Goal: Information Seeking & Learning: Learn about a topic

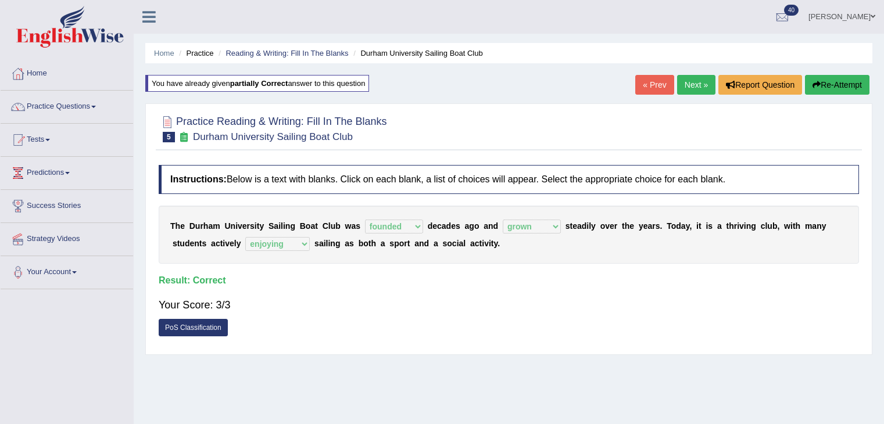
select select "founded"
select select "grown"
select select "enjoying"
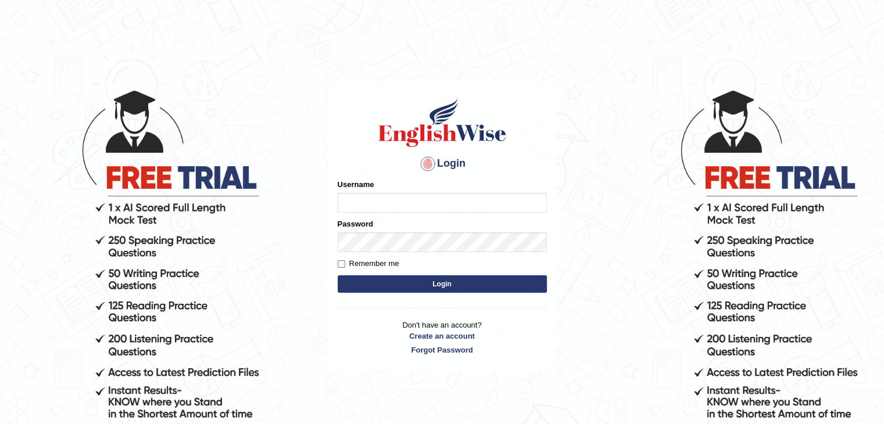
type input "alihasan"
click at [428, 284] on button "Login" at bounding box center [442, 283] width 209 height 17
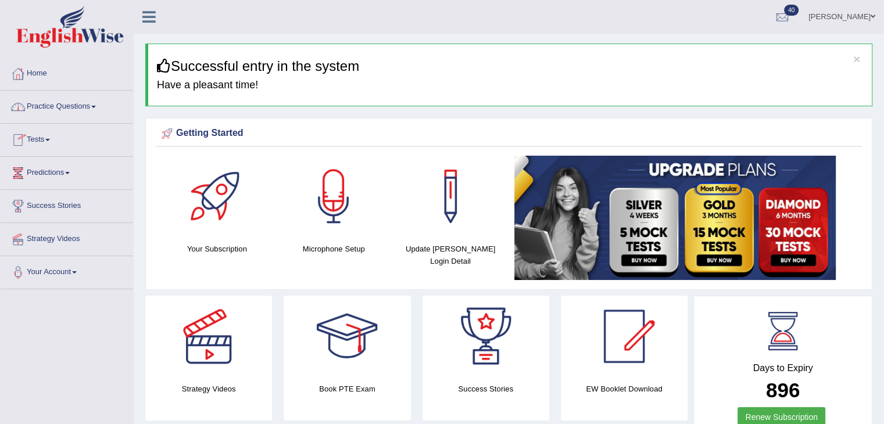
click at [59, 102] on link "Practice Questions" at bounding box center [67, 105] width 132 height 29
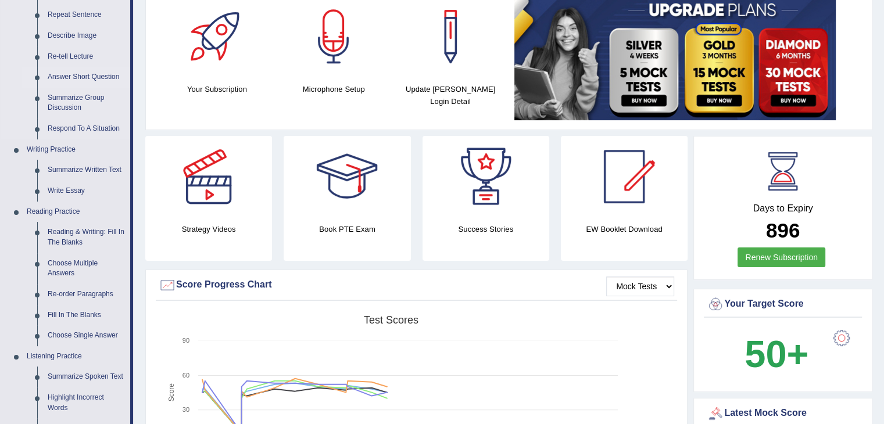
scroll to position [174, 0]
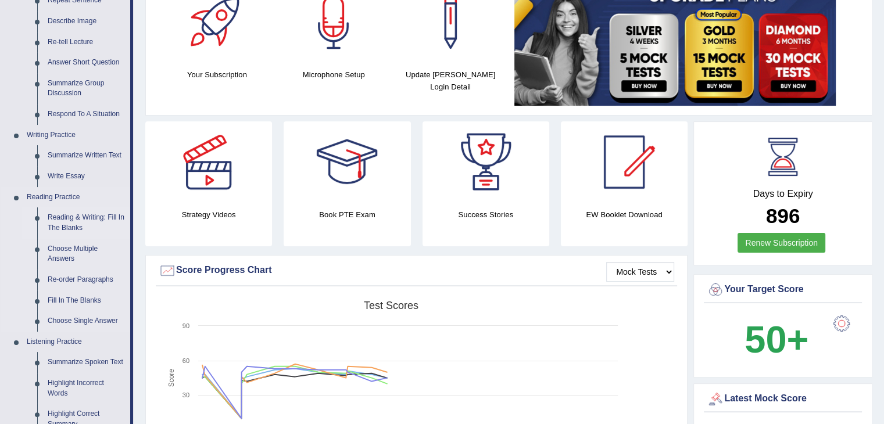
click at [99, 214] on link "Reading & Writing: Fill In The Blanks" at bounding box center [86, 222] width 88 height 31
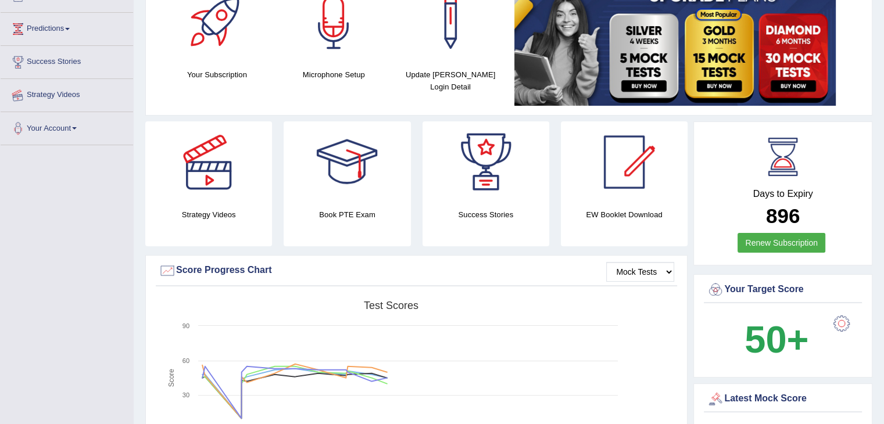
scroll to position [214, 0]
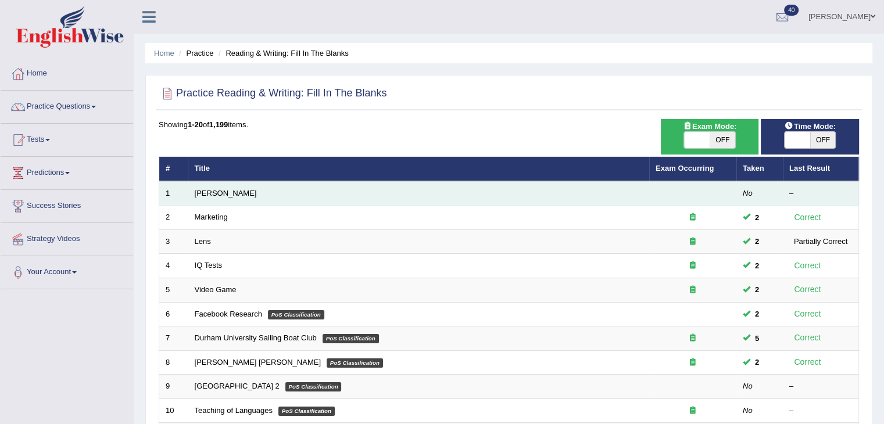
click at [265, 191] on td "[PERSON_NAME]" at bounding box center [418, 193] width 461 height 24
click at [743, 192] on em "No" at bounding box center [748, 193] width 10 height 9
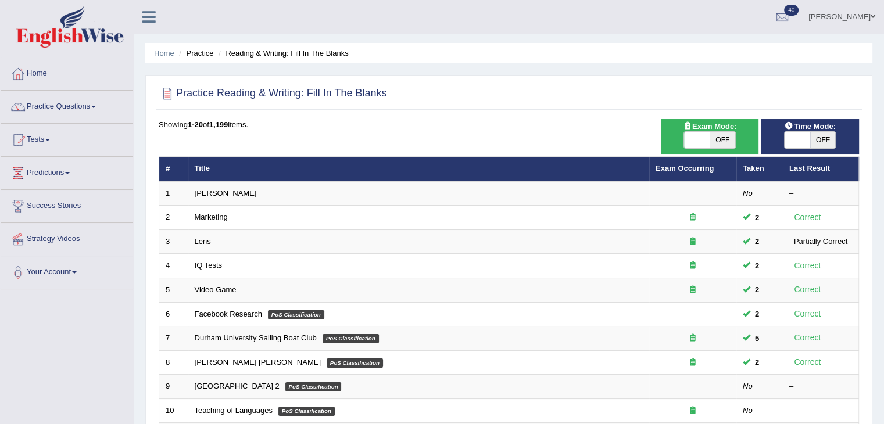
click at [820, 138] on span "OFF" at bounding box center [823, 140] width 26 height 16
checkbox input "true"
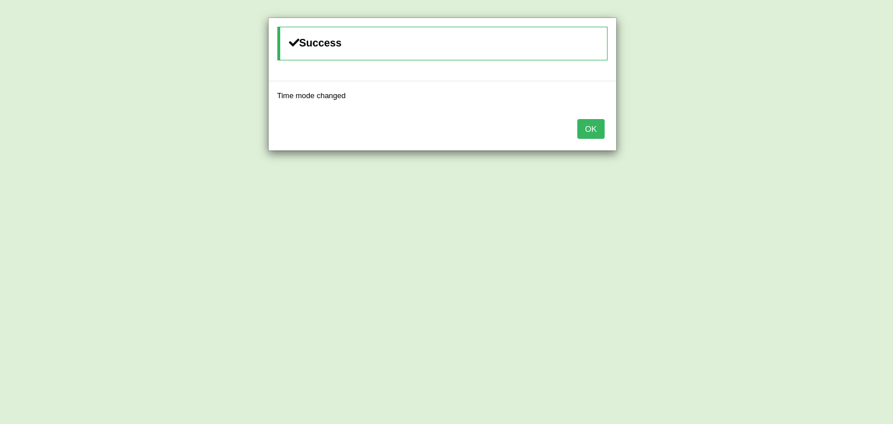
click at [593, 128] on button "OK" at bounding box center [590, 129] width 27 height 20
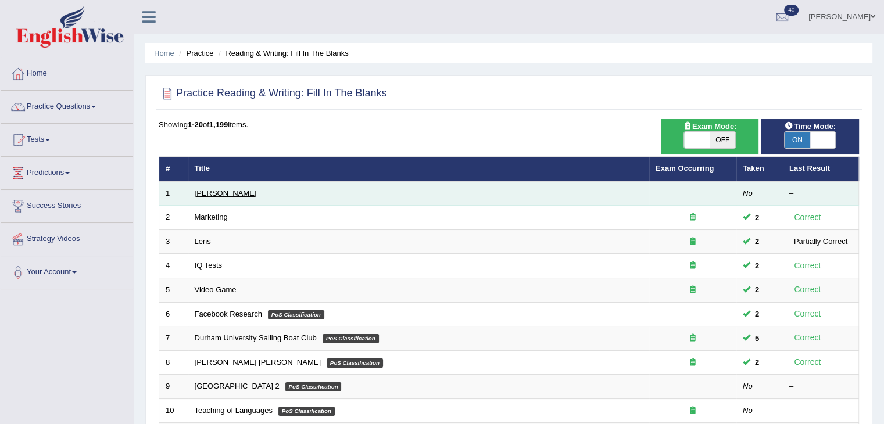
click at [205, 193] on link "Estee Lauder" at bounding box center [226, 193] width 62 height 9
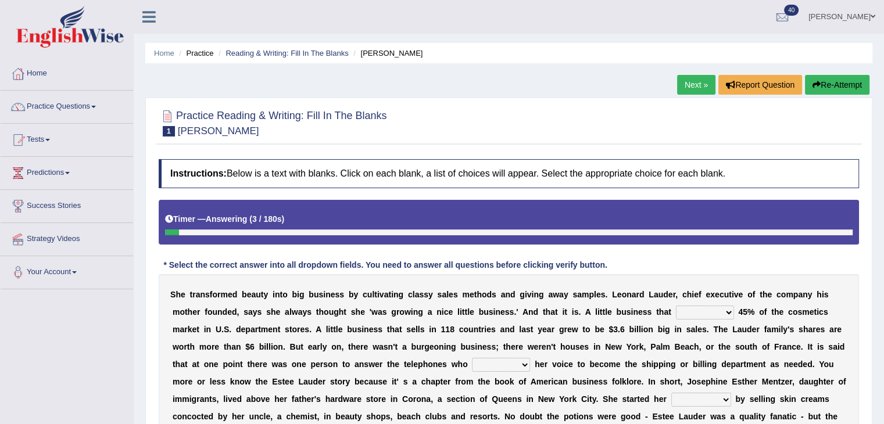
click at [729, 310] on select "has controls makes maintains" at bounding box center [705, 313] width 58 height 14
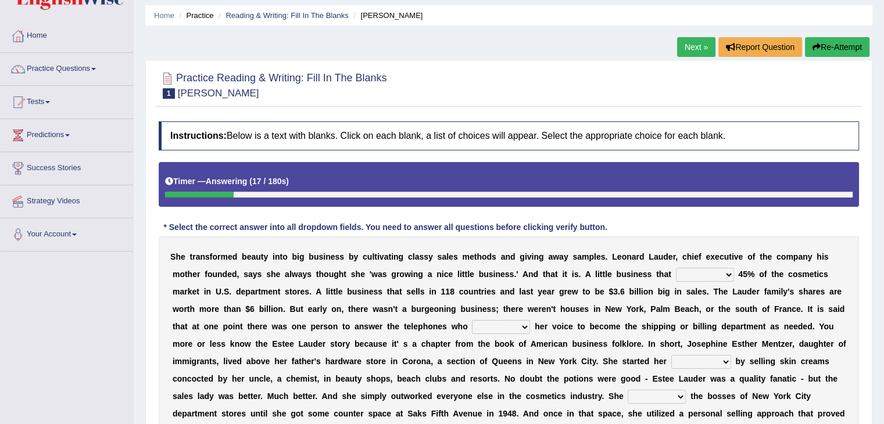
scroll to position [58, 0]
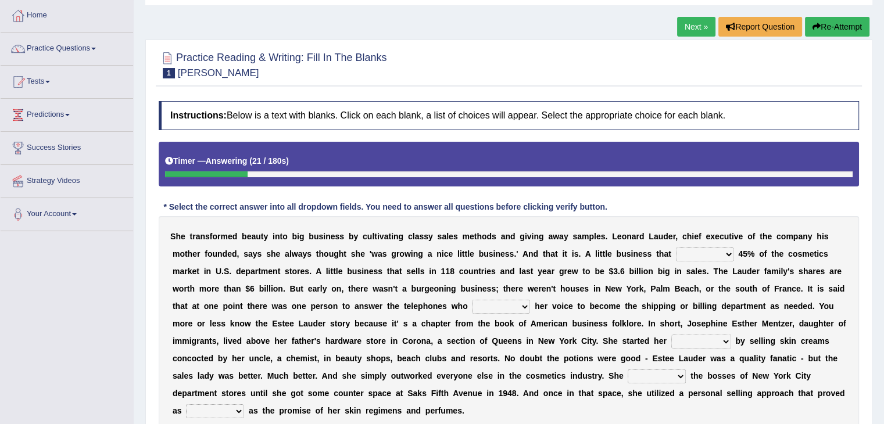
click at [521, 301] on select "switched changed raised used" at bounding box center [501, 307] width 58 height 14
select select "used"
click at [472, 300] on select "switched changed raised used" at bounding box center [501, 307] width 58 height 14
click at [727, 342] on select "job institute companion enterprise" at bounding box center [701, 342] width 60 height 14
select select "job"
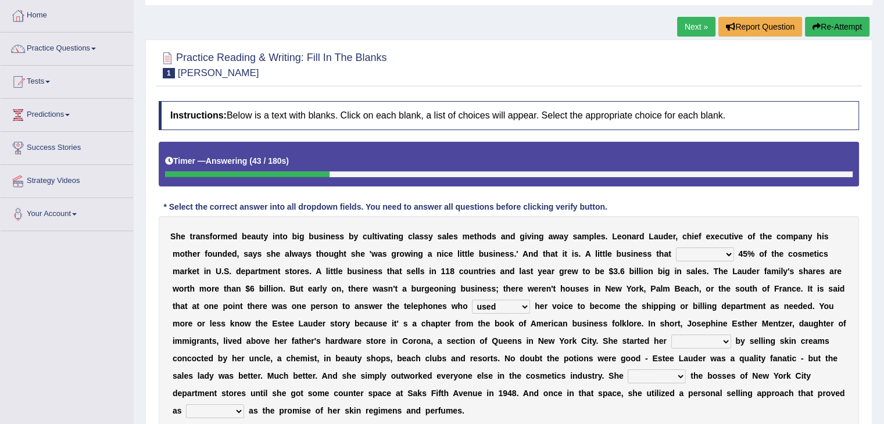
click at [671, 335] on select "job institute companion enterprise" at bounding box center [701, 342] width 60 height 14
click at [677, 375] on select "stated bridged stalked heaved" at bounding box center [657, 377] width 58 height 14
click at [784, 376] on b "r" at bounding box center [784, 375] width 3 height 9
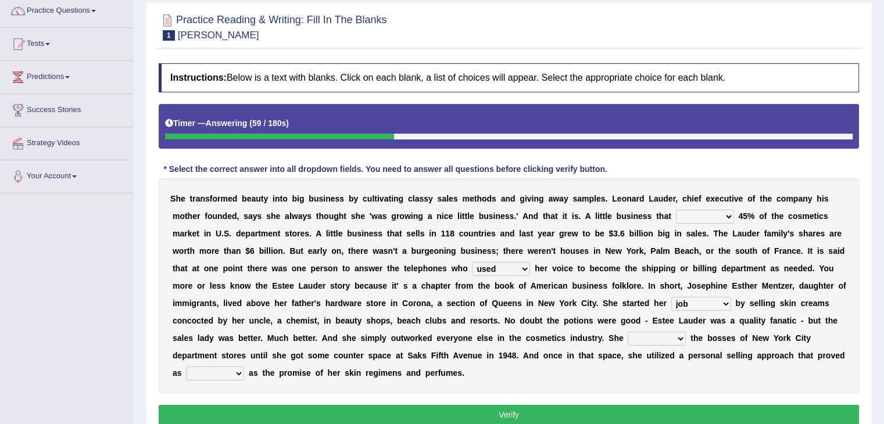
scroll to position [116, 0]
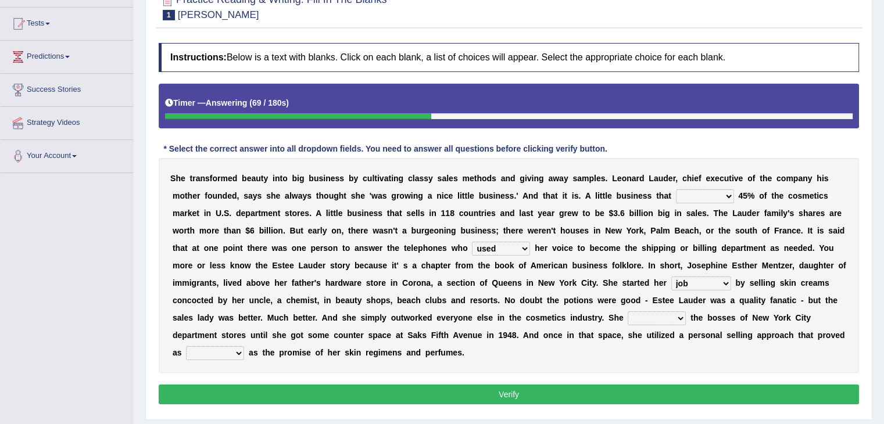
click at [237, 351] on select "potent ruthless potential expensive" at bounding box center [215, 353] width 58 height 14
select select "potential"
click at [186, 346] on select "potent ruthless potential expensive" at bounding box center [215, 353] width 58 height 14
click at [664, 312] on select "stated bridged stalked heaved" at bounding box center [657, 318] width 58 height 14
select select "stated"
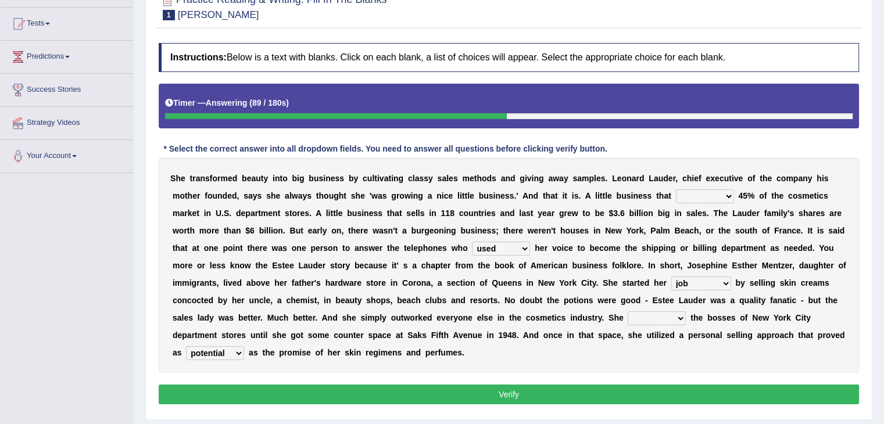
click at [628, 311] on select "stated bridged stalked heaved" at bounding box center [657, 318] width 58 height 14
click at [705, 195] on select "has controls makes maintains" at bounding box center [705, 196] width 58 height 14
select select "maintains"
click at [676, 189] on select "has controls makes maintains" at bounding box center [705, 196] width 58 height 14
click at [580, 401] on button "Verify" at bounding box center [509, 395] width 700 height 20
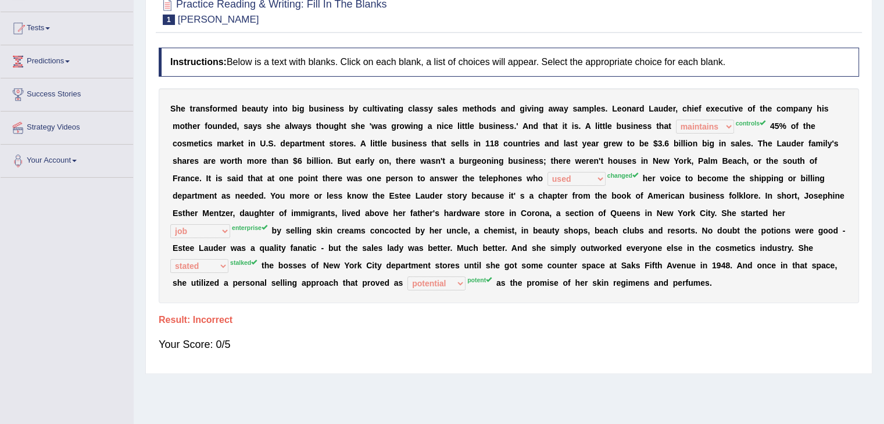
scroll to position [0, 0]
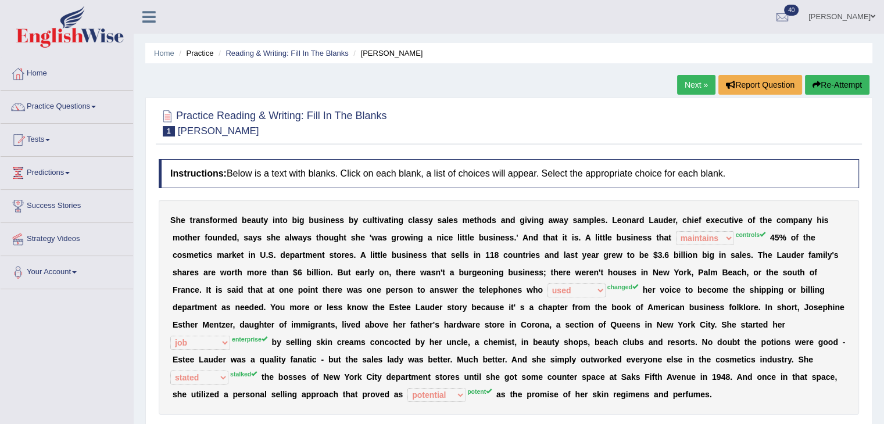
click at [828, 86] on button "Re-Attempt" at bounding box center [837, 85] width 65 height 20
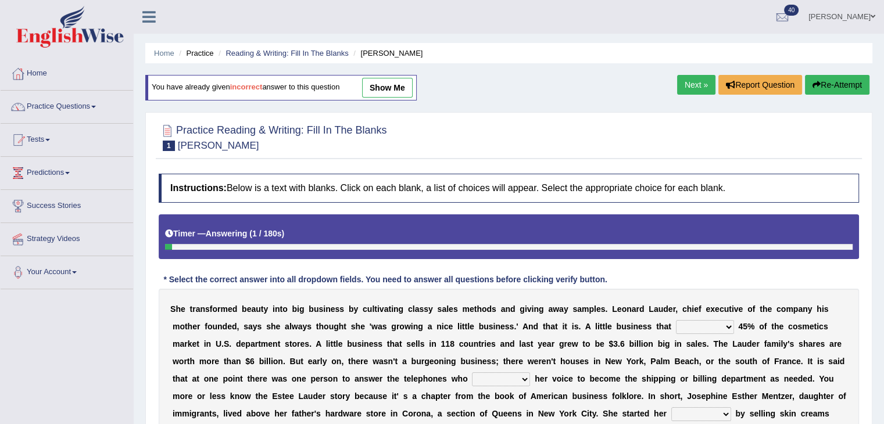
click at [724, 325] on select "has controls makes maintains" at bounding box center [705, 327] width 58 height 14
select select "controls"
click at [676, 320] on select "has controls makes maintains" at bounding box center [705, 327] width 58 height 14
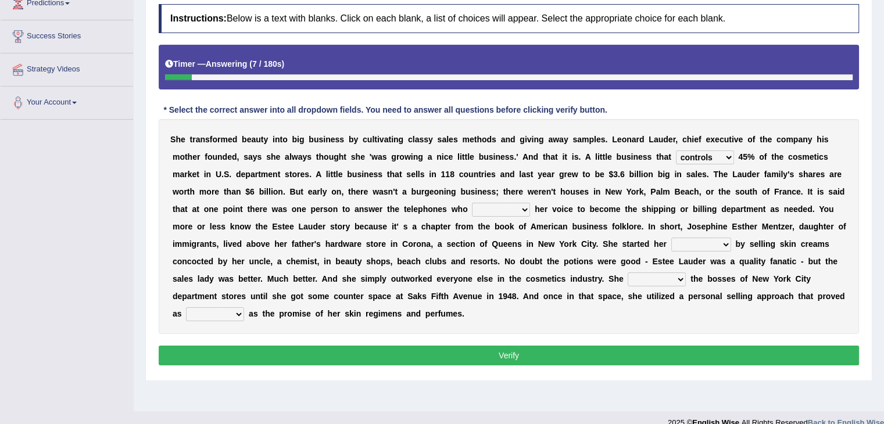
scroll to position [174, 0]
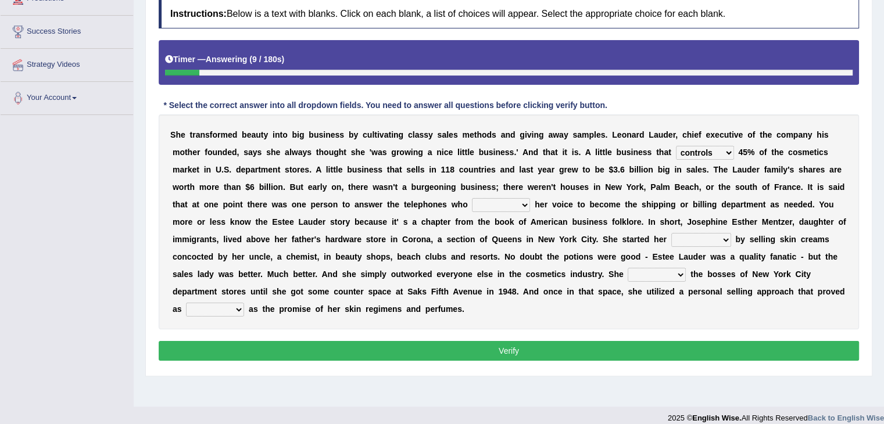
click at [683, 273] on select "stated bridged stalked heaved" at bounding box center [657, 275] width 58 height 14
select select "heaved"
click at [628, 268] on select "stated bridged stalked heaved" at bounding box center [657, 275] width 58 height 14
click at [235, 310] on select "potent ruthless potential expensive" at bounding box center [215, 310] width 58 height 14
select select "potent"
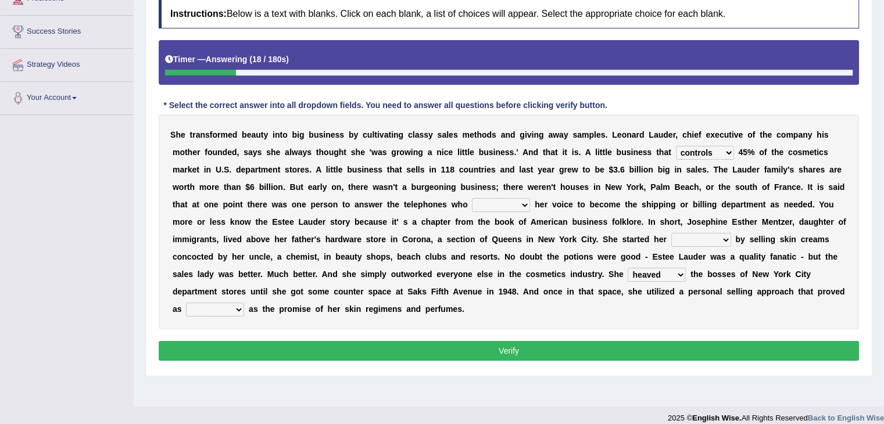
click at [186, 303] on select "potent ruthless potential expensive" at bounding box center [215, 310] width 58 height 14
click at [505, 201] on select "switched changed raised used" at bounding box center [501, 205] width 58 height 14
select select "switched"
click at [472, 198] on select "switched changed raised used" at bounding box center [501, 205] width 58 height 14
click at [710, 235] on select "job institute companion enterprise" at bounding box center [701, 240] width 60 height 14
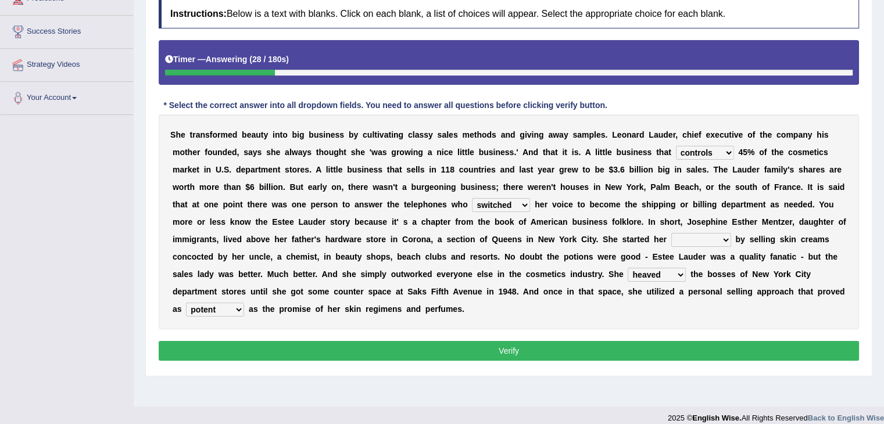
select select "enterprise"
click at [671, 233] on select "job institute companion enterprise" at bounding box center [701, 240] width 60 height 14
click at [616, 344] on button "Verify" at bounding box center [509, 351] width 700 height 20
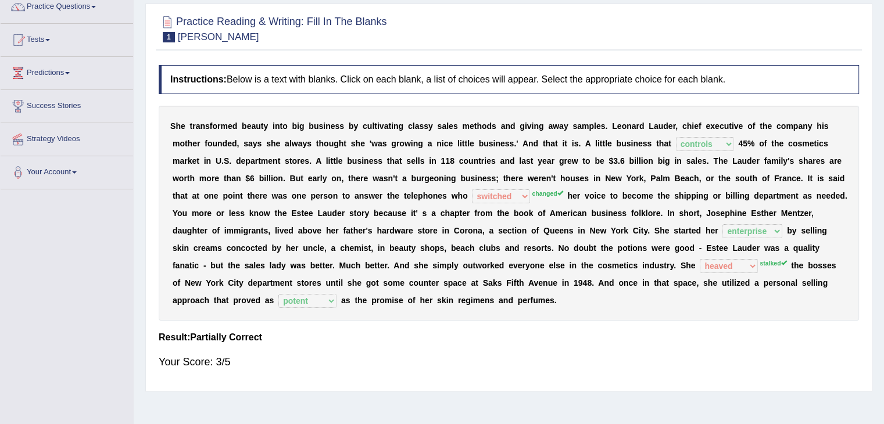
scroll to position [0, 0]
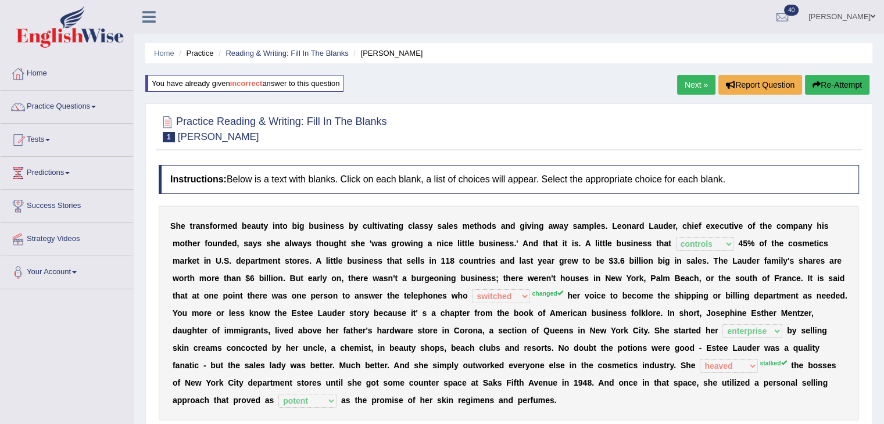
click at [829, 85] on button "Re-Attempt" at bounding box center [837, 85] width 65 height 20
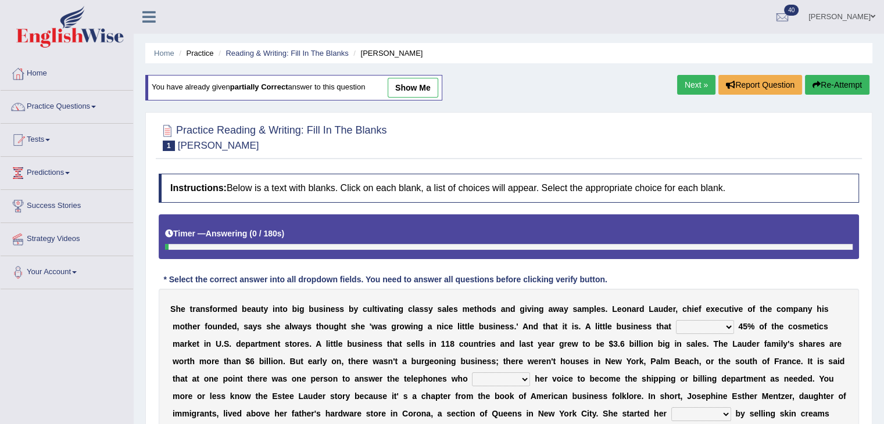
scroll to position [58, 0]
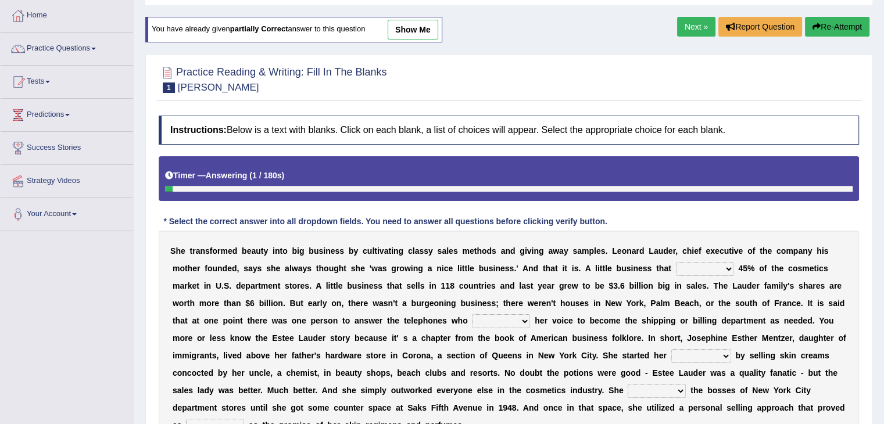
click at [711, 266] on select "has controls makes maintains" at bounding box center [705, 269] width 58 height 14
select select "controls"
click at [676, 262] on select "has controls makes maintains" at bounding box center [705, 269] width 58 height 14
click at [526, 317] on select "switched changed raised used" at bounding box center [501, 321] width 58 height 14
select select "changed"
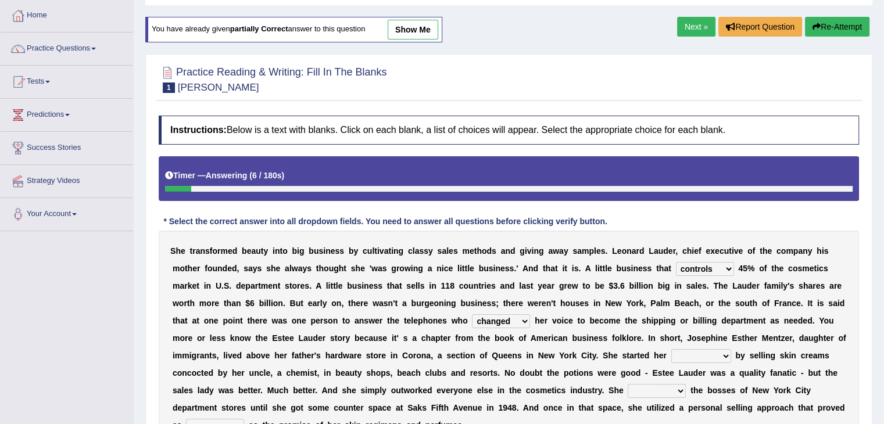
click at [472, 314] on select "switched changed raised used" at bounding box center [501, 321] width 58 height 14
click at [714, 354] on select "job institute companion enterprise" at bounding box center [701, 356] width 60 height 14
select select "enterprise"
click at [671, 349] on select "job institute companion enterprise" at bounding box center [701, 356] width 60 height 14
click at [674, 387] on select "stated bridged stalked heaved" at bounding box center [657, 391] width 58 height 14
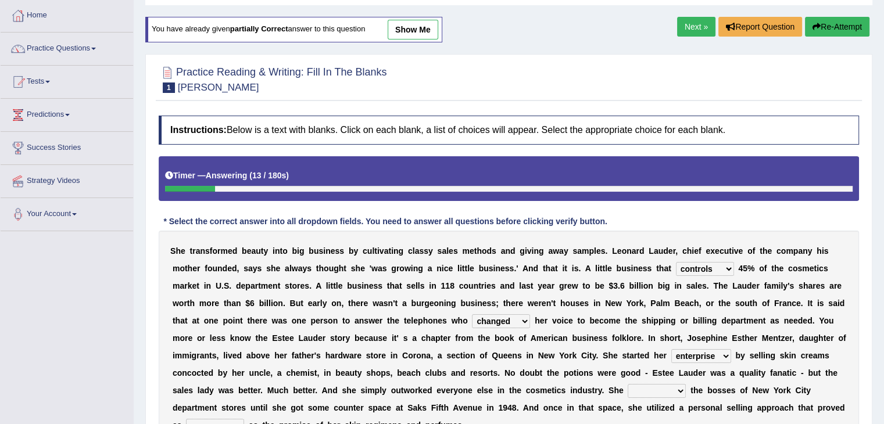
select select "stalked"
click at [628, 384] on select "stated bridged stalked heaved" at bounding box center [657, 391] width 58 height 14
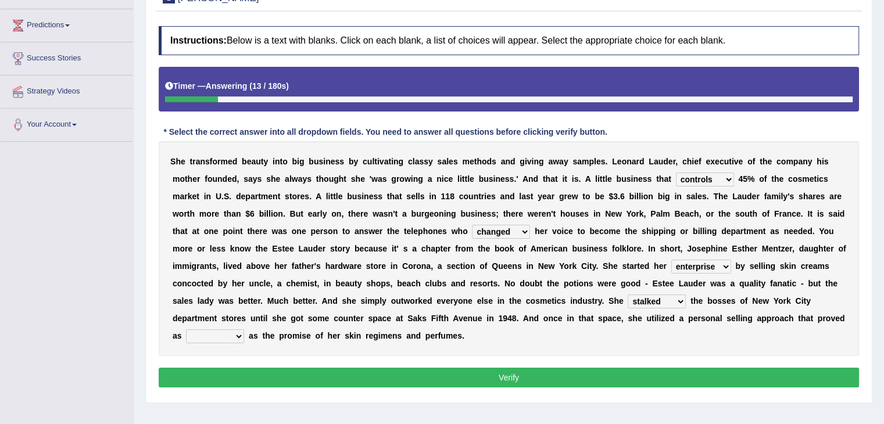
scroll to position [174, 0]
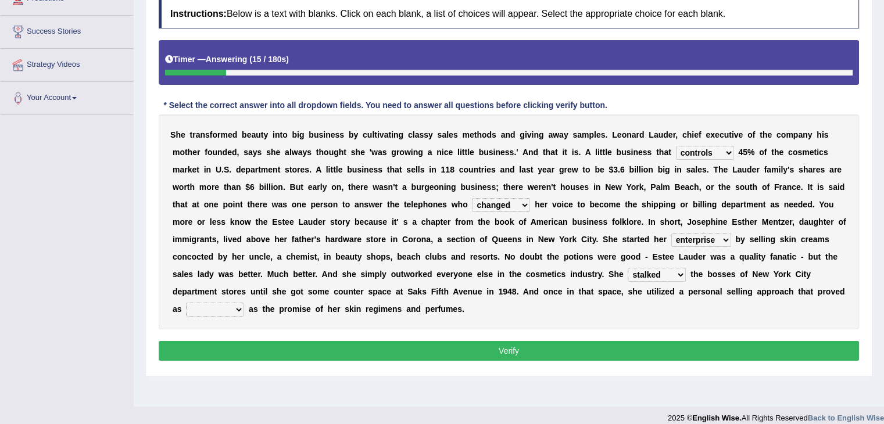
click at [232, 306] on select "potent ruthless potential expensive" at bounding box center [215, 310] width 58 height 14
select select "potent"
click at [186, 303] on select "potent ruthless potential expensive" at bounding box center [215, 310] width 58 height 14
click at [364, 342] on button "Verify" at bounding box center [509, 351] width 700 height 20
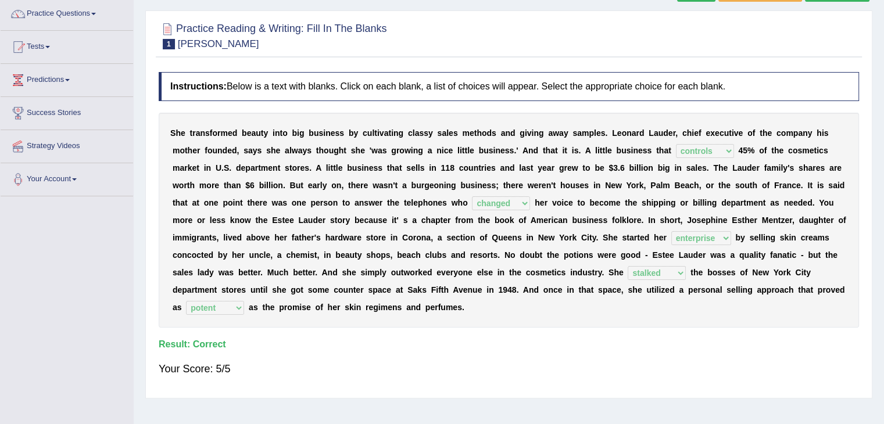
scroll to position [0, 0]
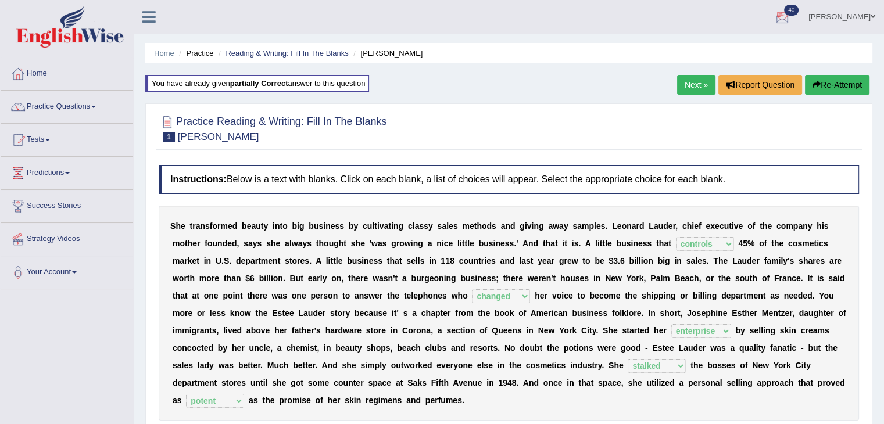
click at [816, 82] on icon "button" at bounding box center [816, 85] width 8 height 8
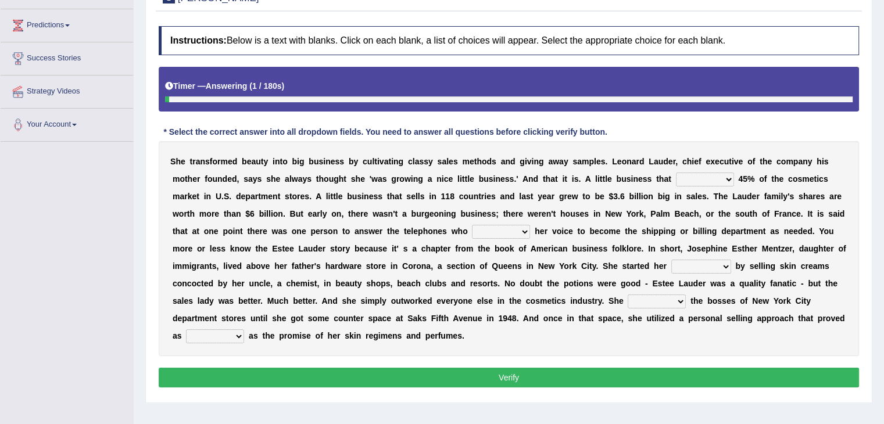
scroll to position [174, 0]
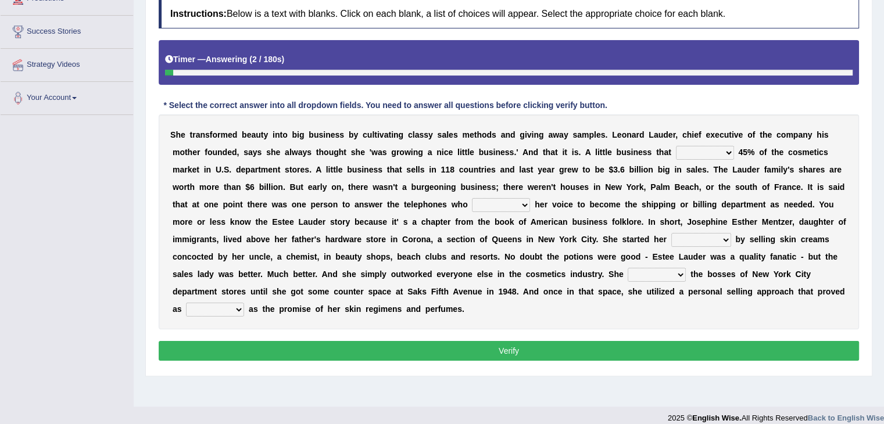
click at [704, 146] on select "has controls makes maintains" at bounding box center [705, 153] width 58 height 14
select select "controls"
click at [676, 146] on select "has controls makes maintains" at bounding box center [705, 153] width 58 height 14
click at [519, 202] on select "switched changed raised used" at bounding box center [501, 205] width 58 height 14
select select "changed"
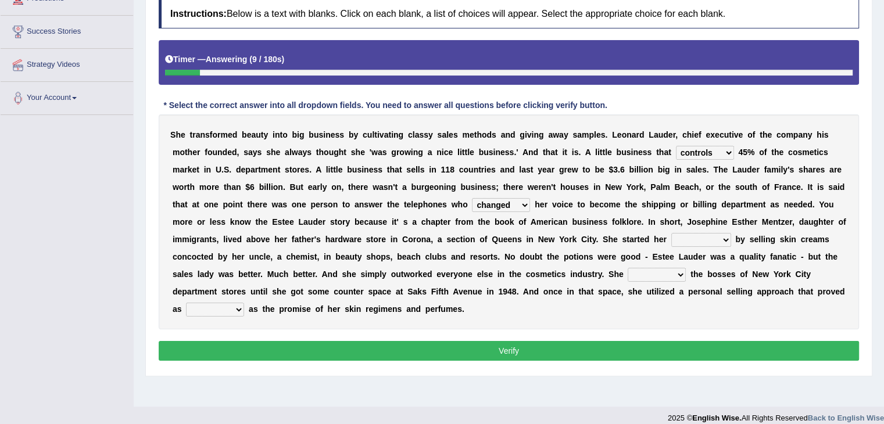
click at [472, 198] on select "switched changed raised used" at bounding box center [501, 205] width 58 height 14
click at [721, 237] on select "job institute companion enterprise" at bounding box center [701, 240] width 60 height 14
select select "enterprise"
click at [671, 233] on select "job institute companion enterprise" at bounding box center [701, 240] width 60 height 14
click at [683, 273] on select "stated bridged stalked heaved" at bounding box center [657, 275] width 58 height 14
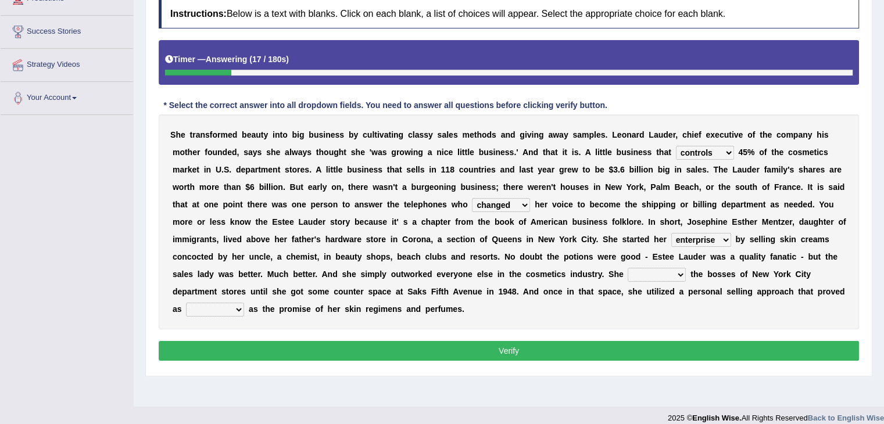
select select "stalked"
click at [628, 268] on select "stated bridged stalked heaved" at bounding box center [657, 275] width 58 height 14
click at [237, 303] on select "potent ruthless potential expensive" at bounding box center [215, 310] width 58 height 14
select select "potent"
click at [186, 303] on select "potent ruthless potential expensive" at bounding box center [215, 310] width 58 height 14
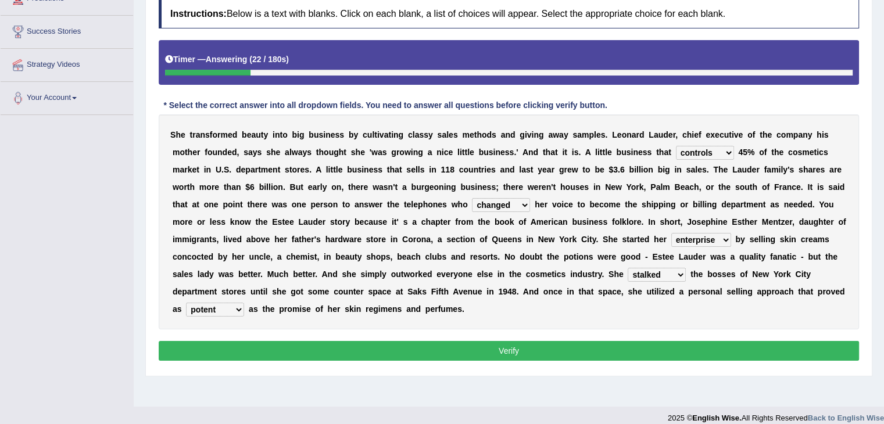
click at [356, 349] on button "Verify" at bounding box center [509, 351] width 700 height 20
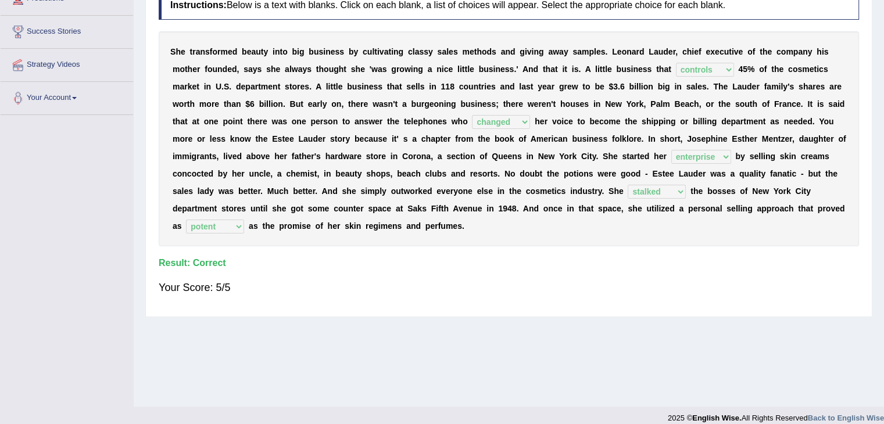
scroll to position [0, 0]
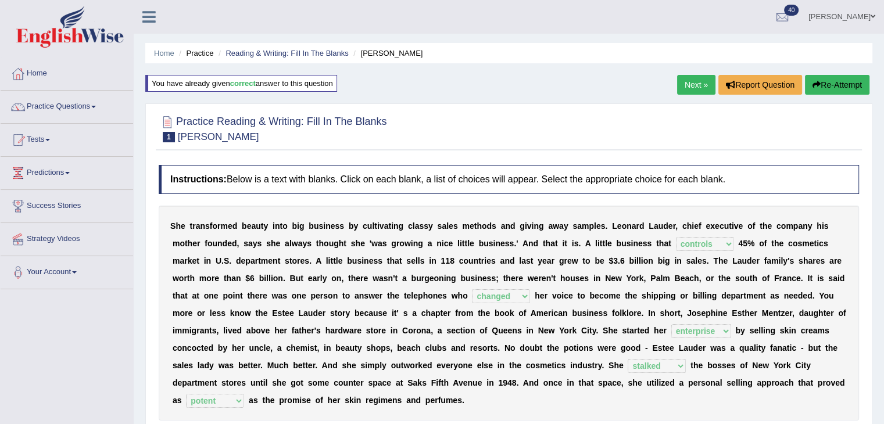
click at [696, 82] on link "Next »" at bounding box center [696, 85] width 38 height 20
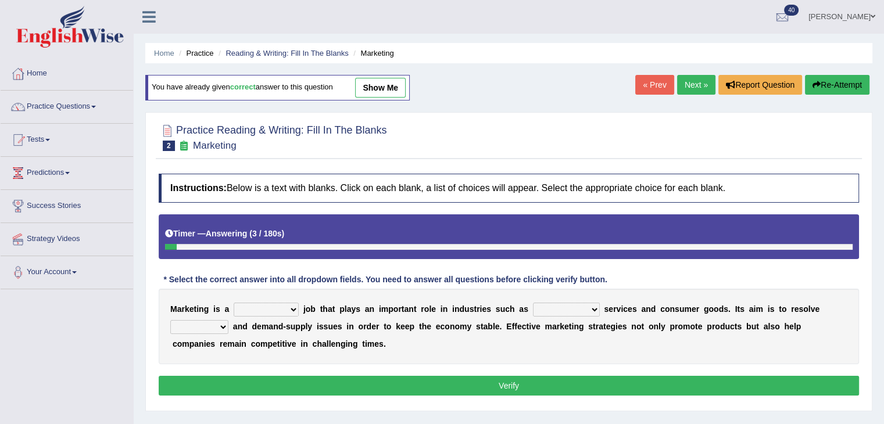
click at [275, 309] on select "professional flexible parochial descriptive" at bounding box center [266, 310] width 65 height 14
select select "professional"
click at [234, 303] on select "professional flexible parochial descriptive" at bounding box center [266, 310] width 65 height 14
click at [575, 313] on select "civil financial conventional foremost" at bounding box center [566, 310] width 67 height 14
select select "financial"
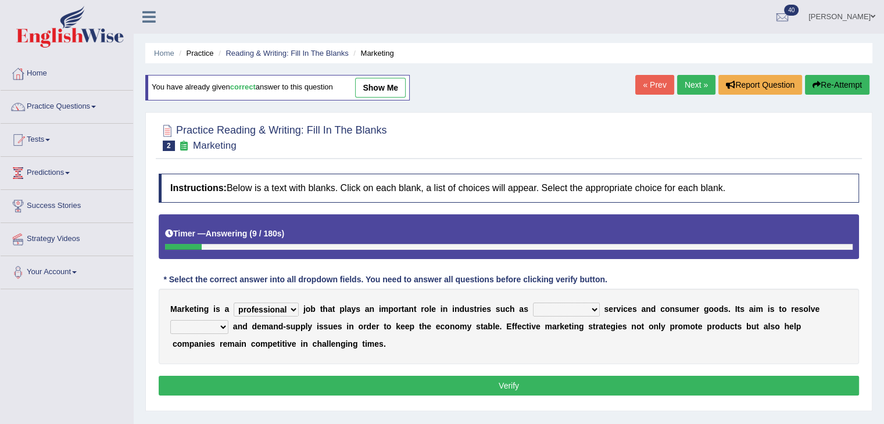
click at [533, 303] on select "civil financial conventional foremost" at bounding box center [566, 310] width 67 height 14
click at [221, 323] on select "imbalance excess symmetry budget" at bounding box center [199, 327] width 58 height 14
select select "imbalance"
click at [170, 320] on select "imbalance excess symmetry budget" at bounding box center [199, 327] width 58 height 14
click at [437, 384] on button "Verify" at bounding box center [509, 386] width 700 height 20
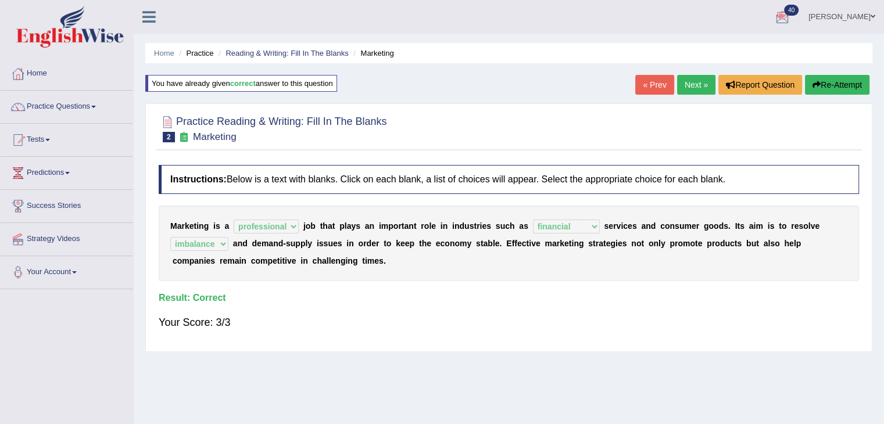
click at [702, 87] on link "Next »" at bounding box center [696, 85] width 38 height 20
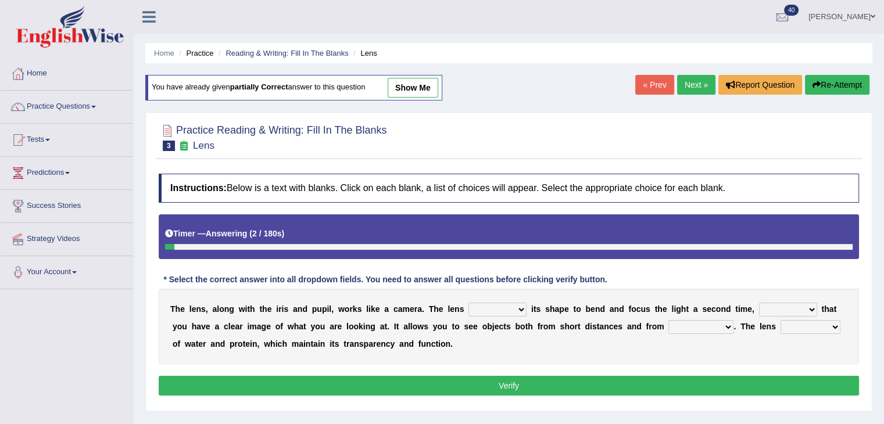
click at [514, 306] on select "adjusts shows selects presents" at bounding box center [497, 310] width 58 height 14
select select "shows"
click at [468, 303] on select "adjusts shows selects presents" at bounding box center [497, 310] width 58 height 14
click at [801, 307] on select "ensures to ensure ensure ensured" at bounding box center [788, 310] width 58 height 14
select select "to ensure"
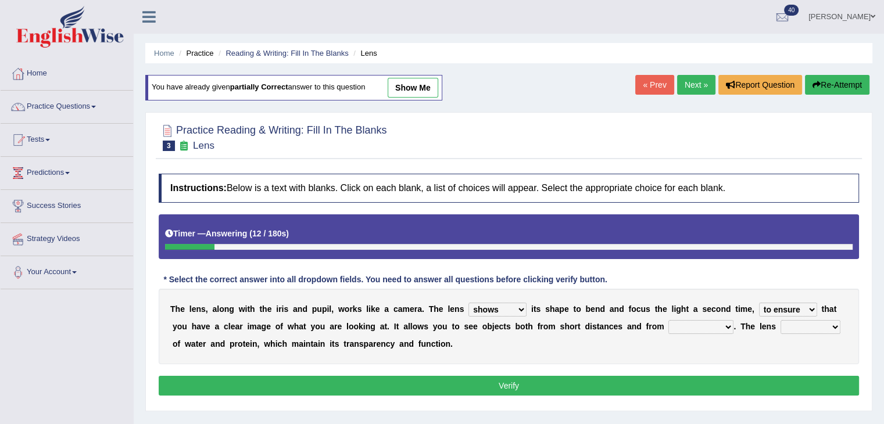
click at [759, 303] on select "ensures to ensure ensure ensured" at bounding box center [788, 310] width 58 height 14
click at [723, 326] on select "far away in between further apart all along" at bounding box center [700, 327] width 65 height 14
select select "far away"
click at [668, 320] on select "far away in between further apart all along" at bounding box center [700, 327] width 65 height 14
click at [827, 321] on select "constitutes comprises composes consists" at bounding box center [810, 327] width 60 height 14
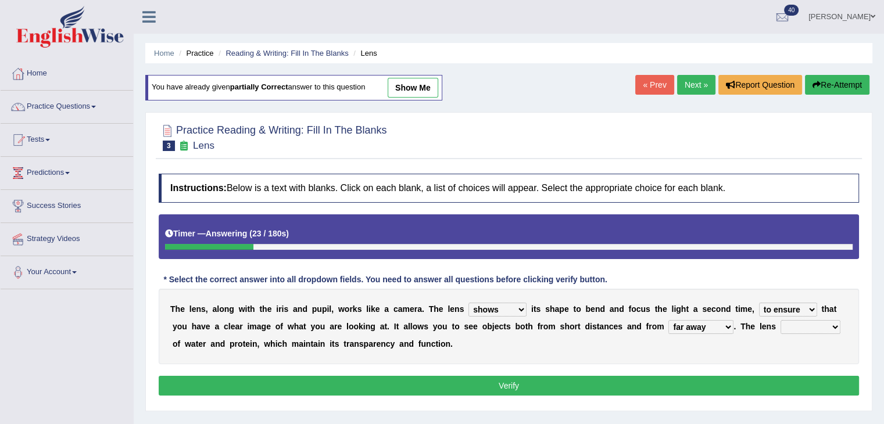
select select "comprises"
click at [780, 320] on select "constitutes comprises composes consists" at bounding box center [810, 327] width 60 height 14
click at [521, 383] on button "Verify" at bounding box center [509, 386] width 700 height 20
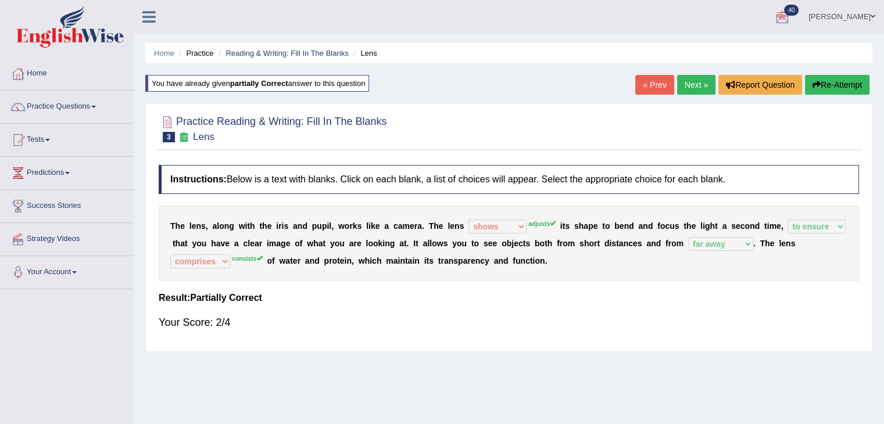
click at [842, 95] on div "« Prev Next » Report Question Re-Attempt" at bounding box center [753, 86] width 237 height 23
click at [828, 85] on button "Re-Attempt" at bounding box center [837, 85] width 65 height 20
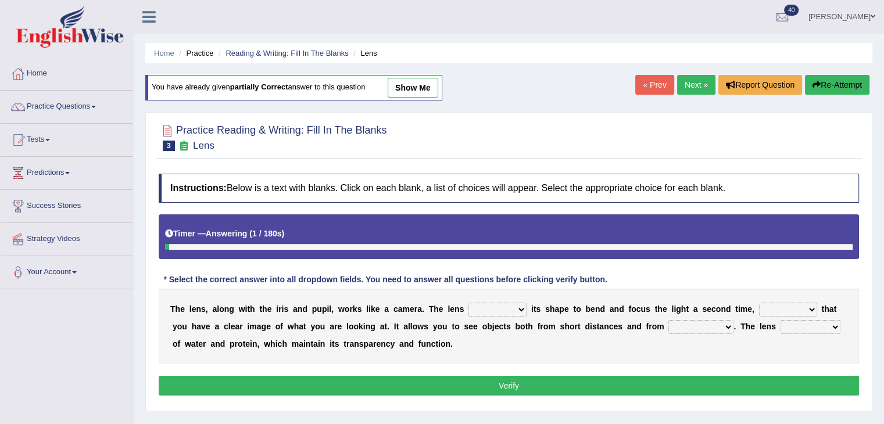
click at [515, 311] on select "adjusts shows selects presents" at bounding box center [497, 310] width 58 height 14
select select "adjusts"
click at [468, 303] on select "adjusts shows selects presents" at bounding box center [497, 310] width 58 height 14
click at [833, 327] on select "constitutes comprises composes consists" at bounding box center [810, 327] width 60 height 14
click at [811, 405] on div "Practice Reading & Writing: Fill In The Blanks 3 Lens Instructions: Below is a …" at bounding box center [508, 261] width 727 height 299
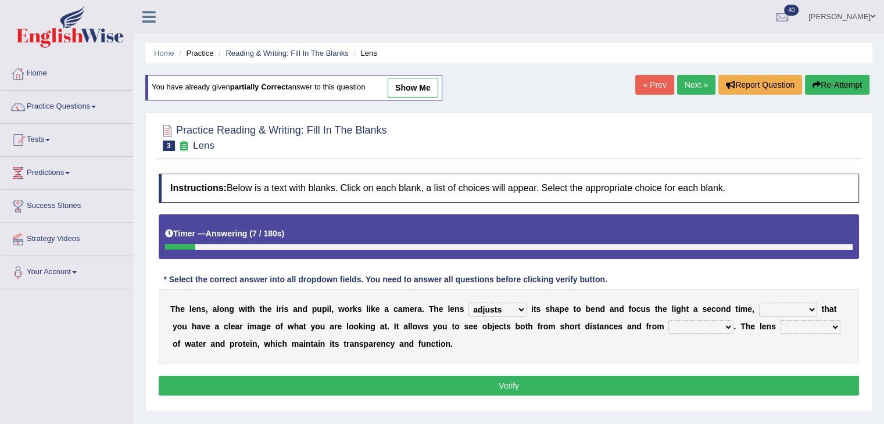
click at [724, 325] on select "far away in between further apart all along" at bounding box center [700, 327] width 65 height 14
select select "far away"
click at [668, 320] on select "far away in between further apart all along" at bounding box center [700, 327] width 65 height 14
click at [804, 304] on select "ensures to ensure ensure ensured" at bounding box center [788, 310] width 58 height 14
select select "to ensure"
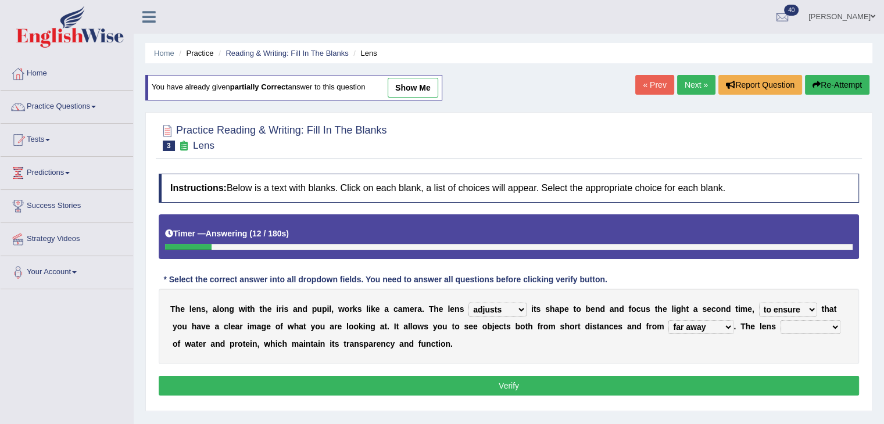
click at [759, 303] on select "ensures to ensure ensure ensured" at bounding box center [788, 310] width 58 height 14
click at [728, 376] on button "Verify" at bounding box center [509, 386] width 700 height 20
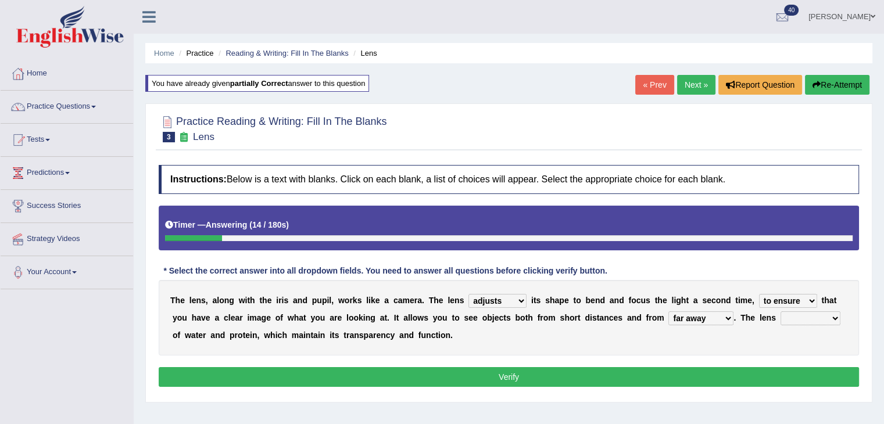
click at [730, 375] on button "Verify" at bounding box center [509, 377] width 700 height 20
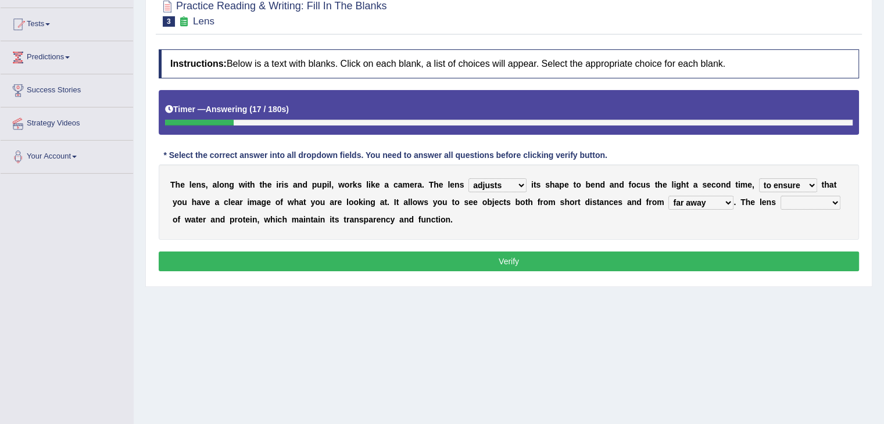
scroll to position [116, 0]
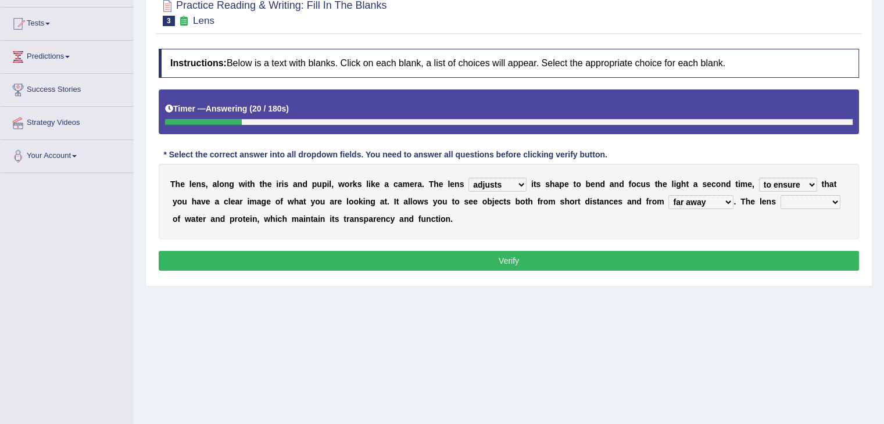
click at [818, 200] on select "constitutes comprises composes consists" at bounding box center [810, 202] width 60 height 14
select select "consists"
click at [780, 195] on select "constitutes comprises composes consists" at bounding box center [810, 202] width 60 height 14
click at [511, 255] on button "Verify" at bounding box center [509, 261] width 700 height 20
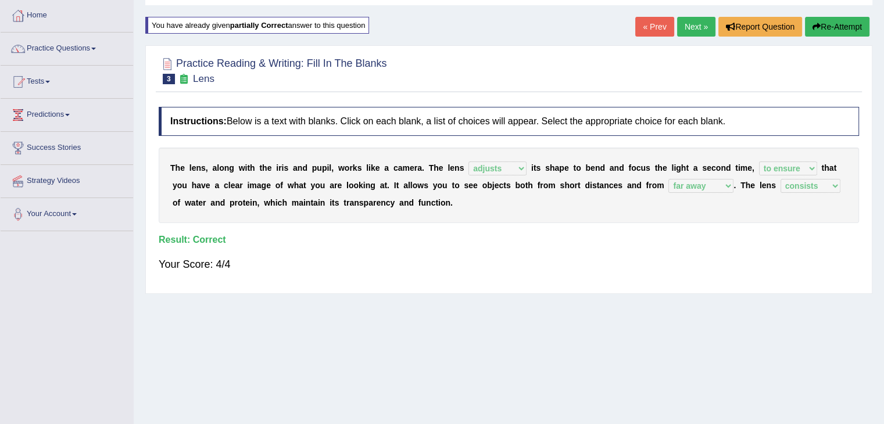
scroll to position [0, 0]
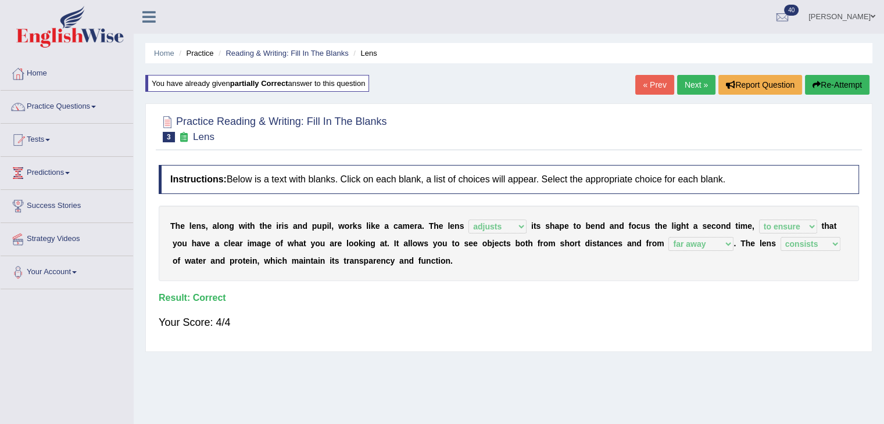
click at [692, 80] on link "Next »" at bounding box center [696, 85] width 38 height 20
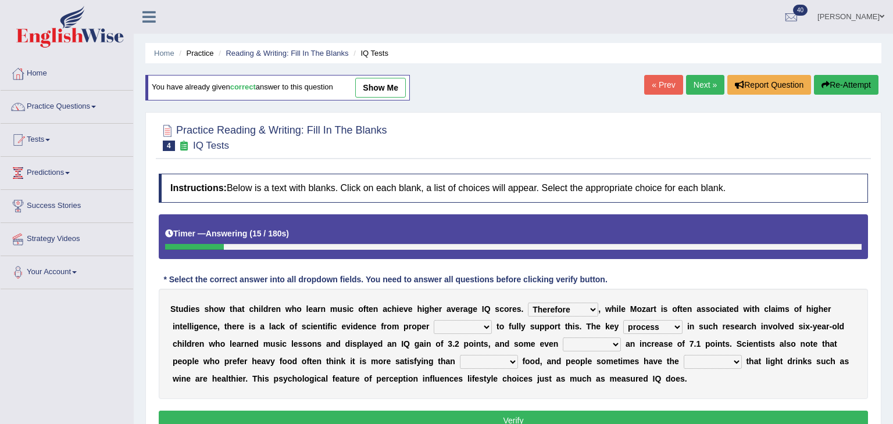
select select "Therefore"
select select "process"
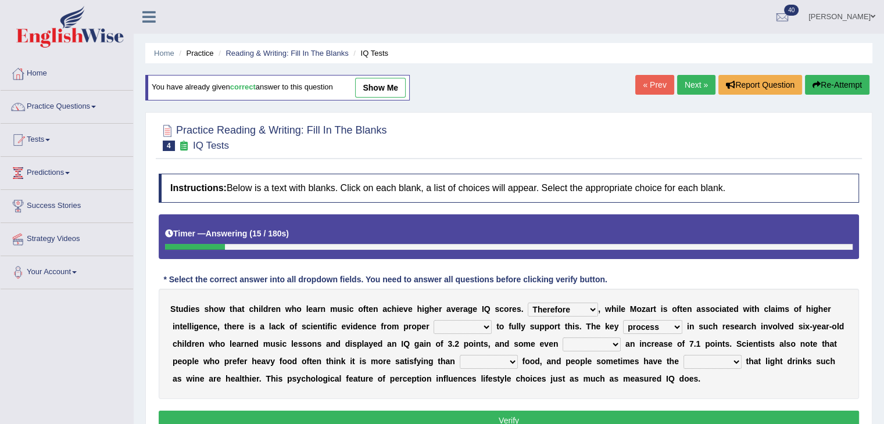
select select "testing"
click at [434, 320] on select "test tests testing tested" at bounding box center [463, 327] width 58 height 14
click at [612, 342] on select "exhibited taught learned threatened" at bounding box center [592, 345] width 58 height 14
select select "exhibited"
click at [563, 338] on select "exhibited taught learned threatened" at bounding box center [592, 345] width 58 height 14
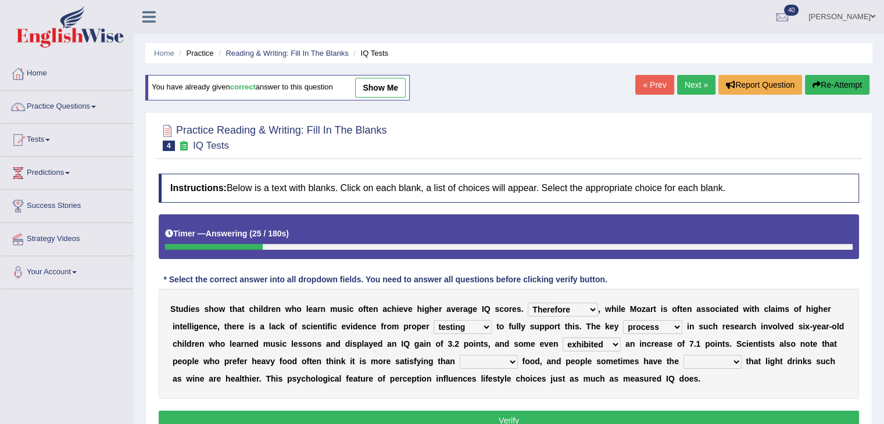
click at [511, 359] on select "choosy lighter cushiony spooky" at bounding box center [489, 362] width 58 height 14
select select "lighter"
click at [460, 355] on select "choosy lighter cushiony spooky" at bounding box center [489, 362] width 58 height 14
click at [735, 359] on select "illusion sight anecdote intention" at bounding box center [712, 362] width 58 height 14
select select "illusion"
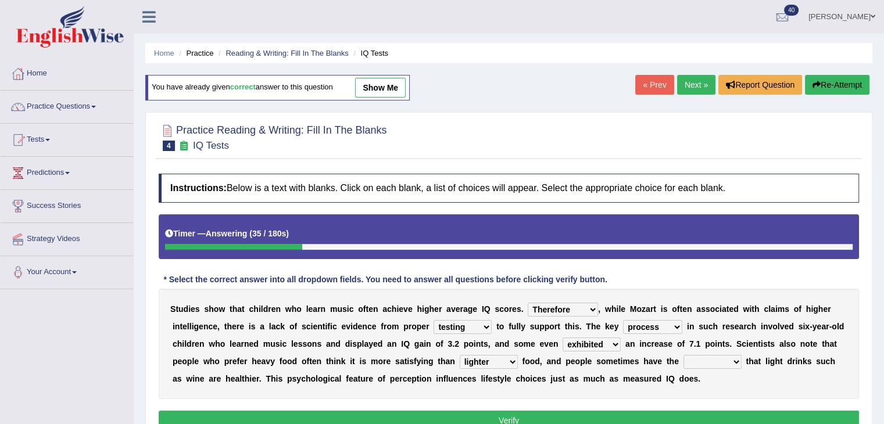
click at [683, 355] on select "illusion sight anecdote intention" at bounding box center [712, 362] width 58 height 14
